Goal: Check status: Check status

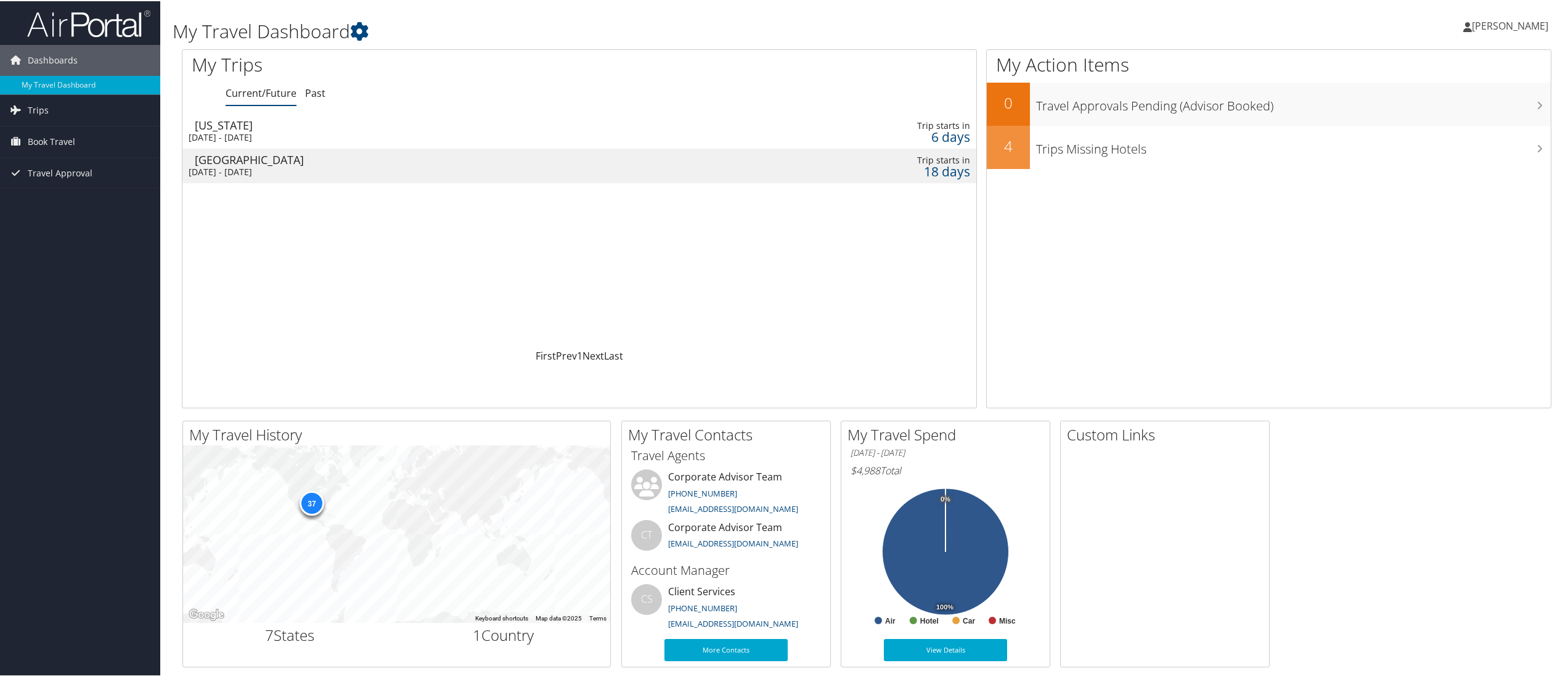
click at [270, 132] on div "[DATE] - [DATE]" at bounding box center [426, 136] width 477 height 11
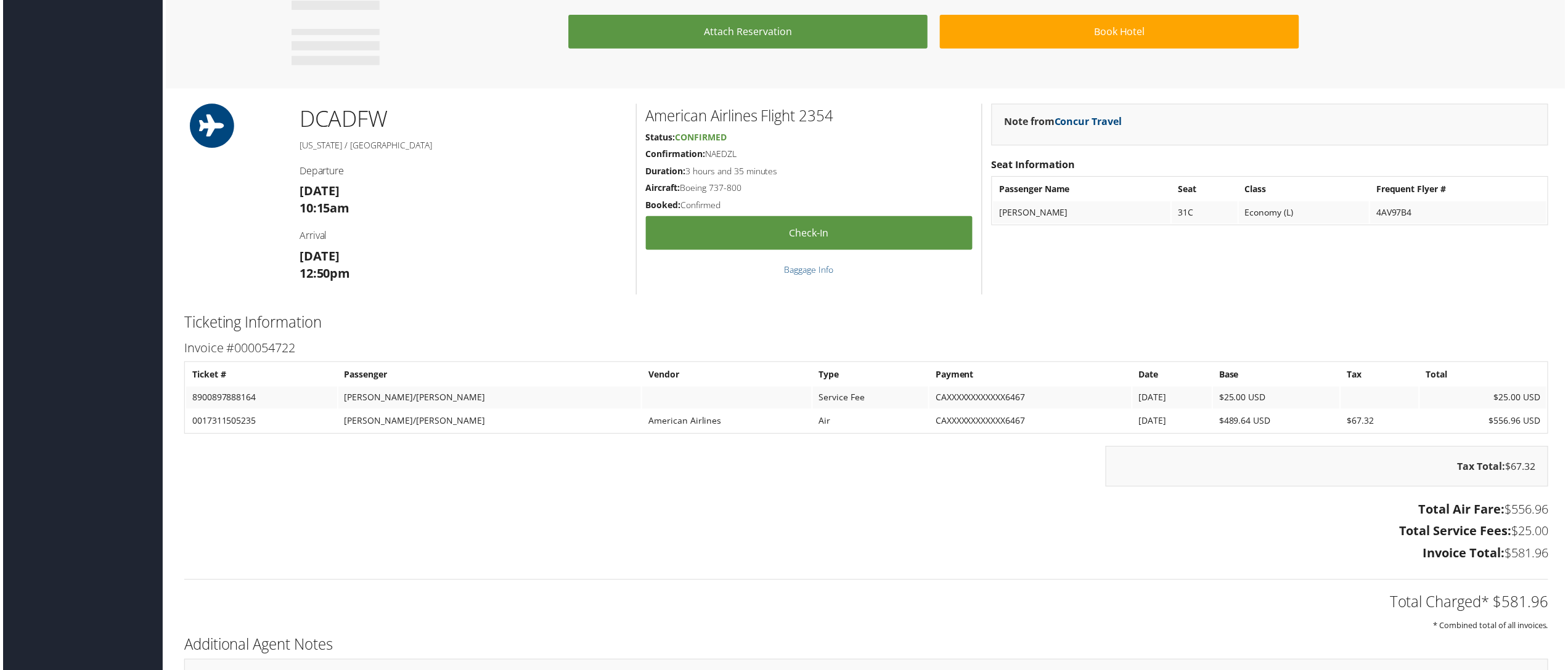
scroll to position [836, 0]
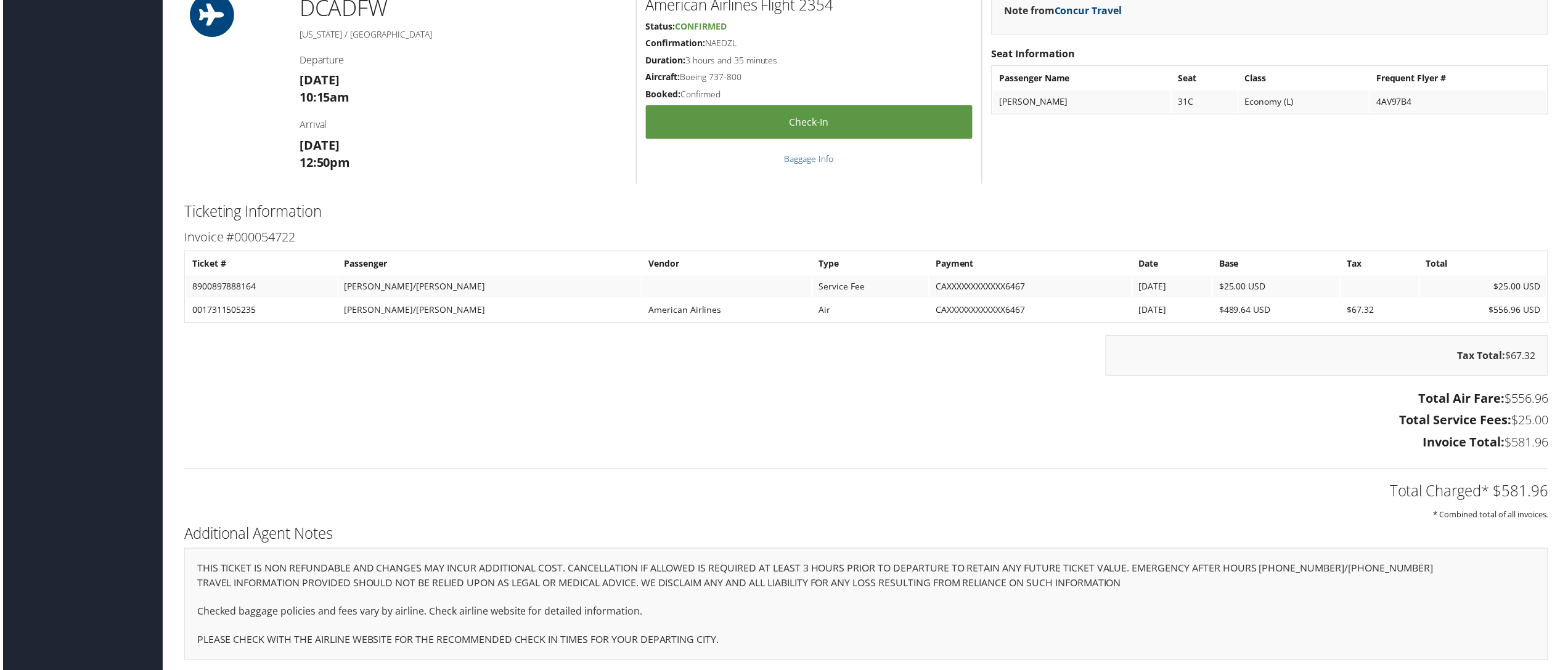
drag, startPoint x: 931, startPoint y: 565, endPoint x: 1283, endPoint y: 570, distance: 352.0
click at [1283, 570] on div "THIS TICKET IS NON REFUNDABLE AND CHANGES MAY INCUR ADDITIONAL COST. CANCELLATI…" at bounding box center [866, 607] width 1369 height 113
click at [1282, 578] on p "TRAVEL INFORMATION PROVIDED SHOULD NOT BE RELIED UPON AS LEGAL OR MEDICAL ADVIC…" at bounding box center [867, 586] width 1344 height 16
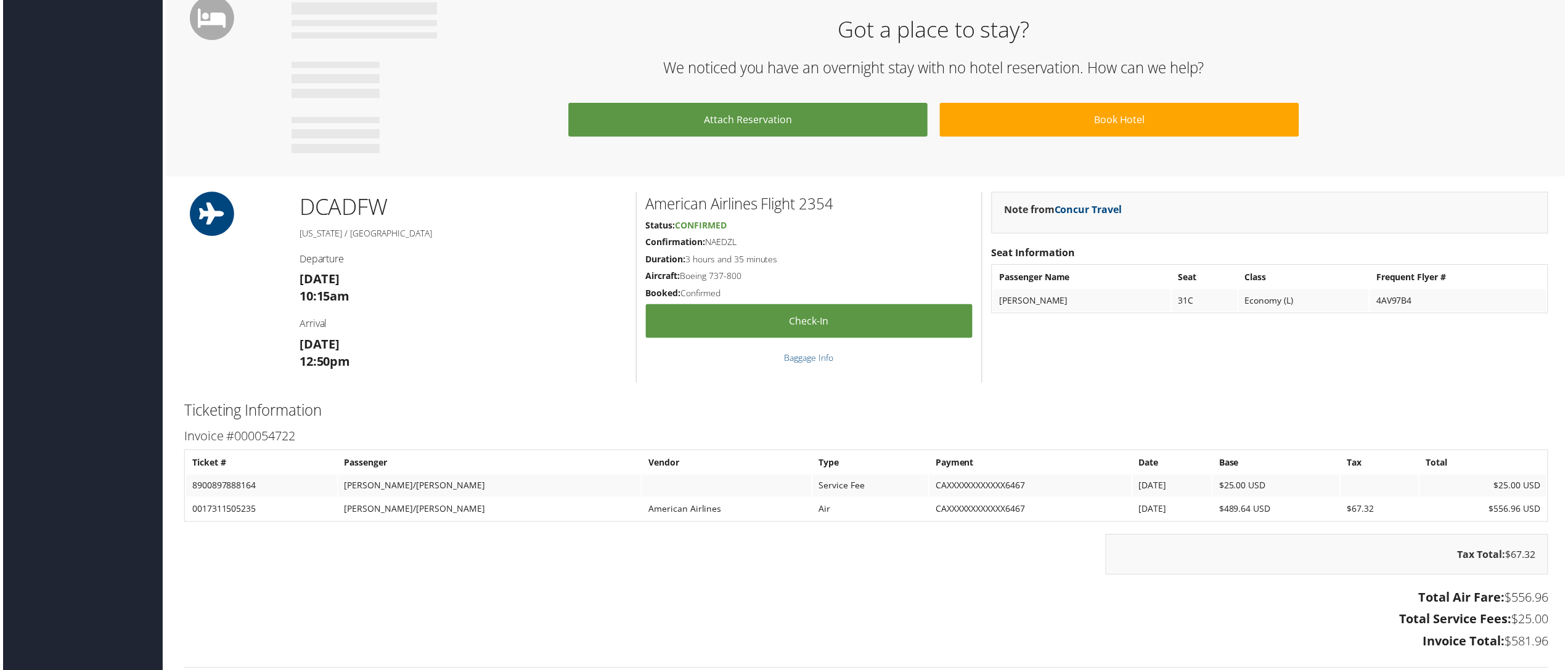
scroll to position [681, 0]
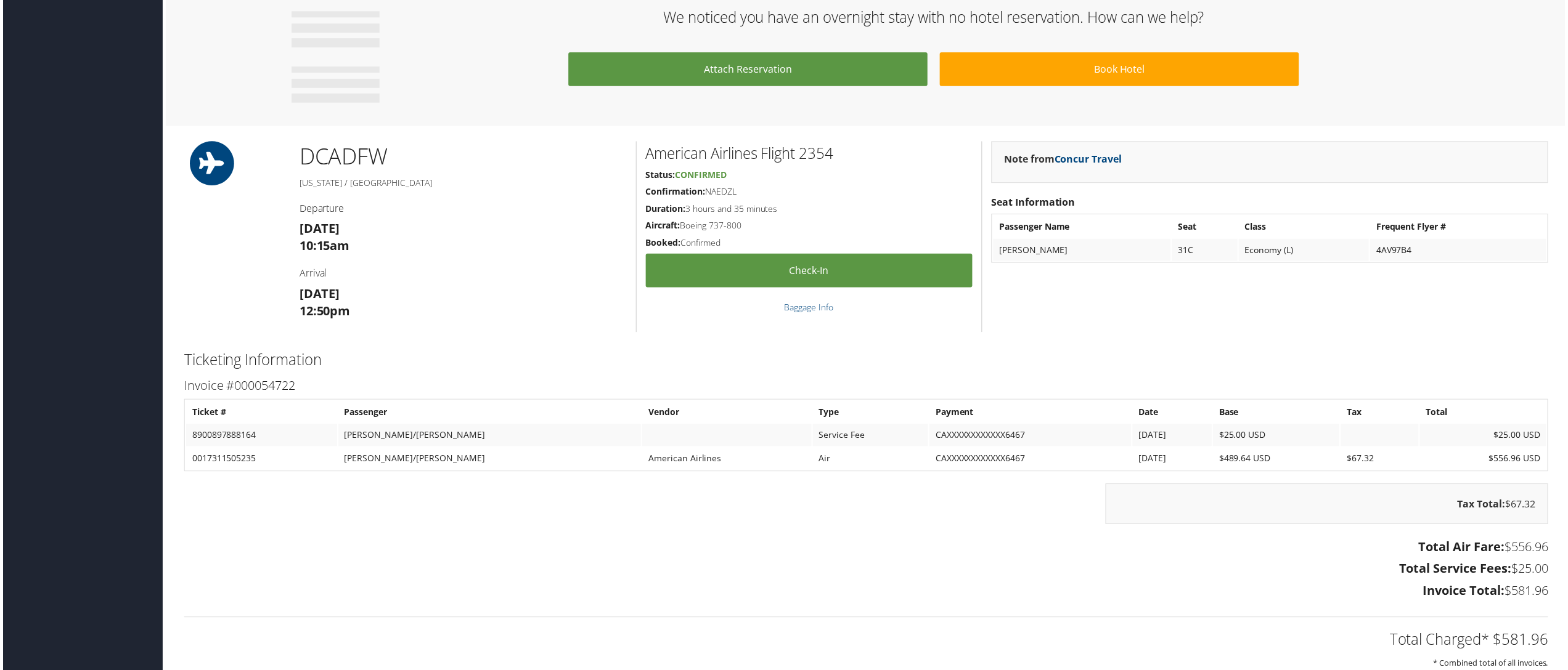
drag, startPoint x: 1546, startPoint y: 569, endPoint x: 1396, endPoint y: 574, distance: 150.1
click at [1396, 574] on div "Total Air Fare: $556.96 Total Service Fees: $25.00 Invoice Total: $581.96" at bounding box center [866, 572] width 1388 height 69
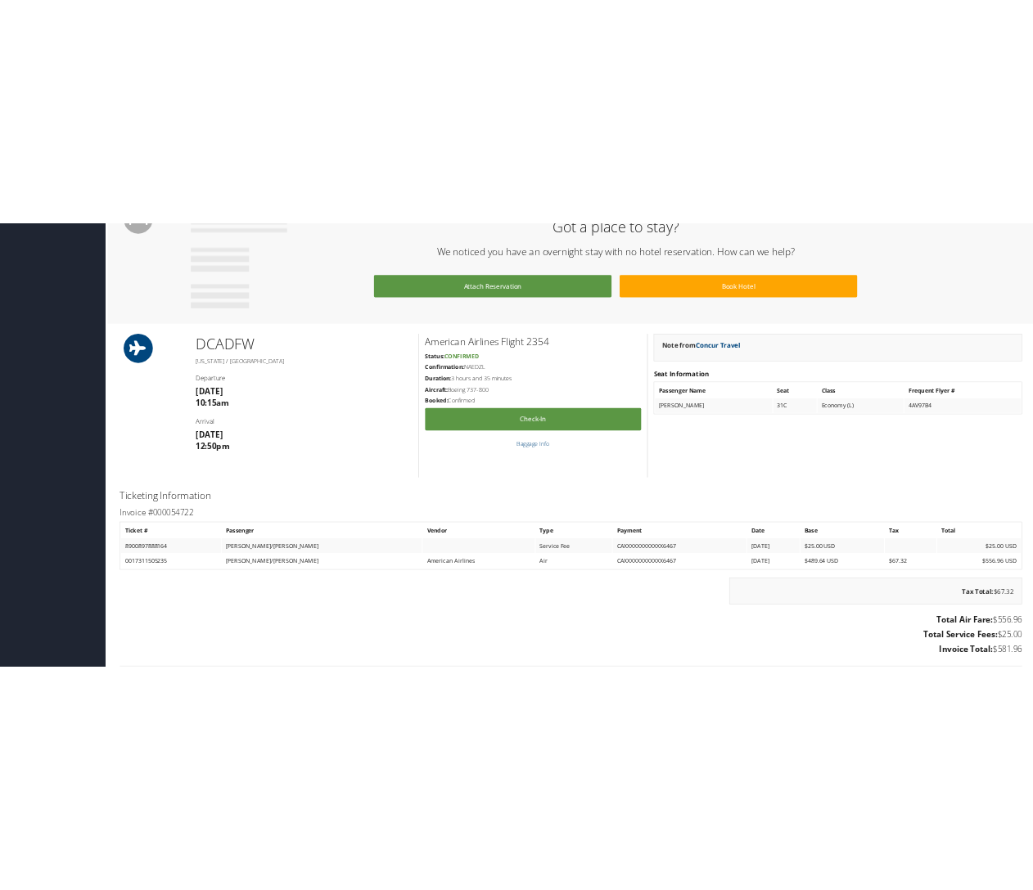
scroll to position [940, 0]
